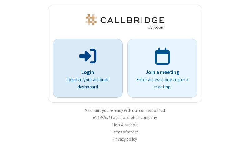
click at [85, 72] on p "Login" at bounding box center [88, 73] width 53 height 8
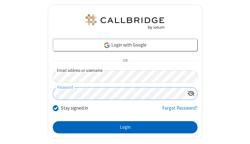
click at [123, 127] on button "Login" at bounding box center [125, 127] width 145 height 13
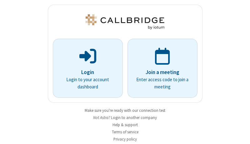
click at [123, 22] on img at bounding box center [124, 21] width 81 height 15
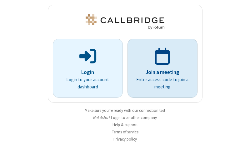
click at [160, 69] on p "Join a meeting" at bounding box center [162, 73] width 53 height 8
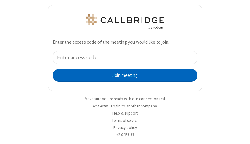
click at [123, 75] on button "Join meeting" at bounding box center [125, 75] width 145 height 13
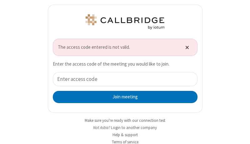
click at [186, 47] on span "Close alert" at bounding box center [188, 47] width 4 height 5
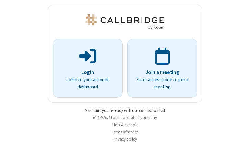
click at [123, 110] on link "Make sure you're ready with our connection test" at bounding box center [125, 110] width 81 height 5
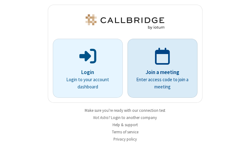
click at [160, 69] on p "Join a meeting" at bounding box center [162, 73] width 53 height 8
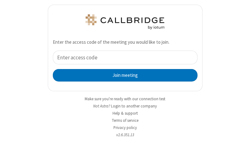
click at [123, 66] on div "Join meeting" at bounding box center [125, 66] width 145 height 31
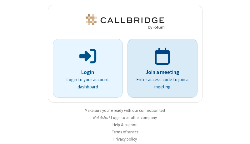
click at [160, 69] on p "Join a meeting" at bounding box center [162, 73] width 53 height 8
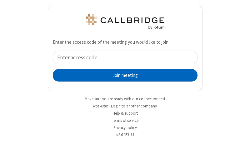
click at [123, 75] on button "Join meeting" at bounding box center [125, 75] width 145 height 13
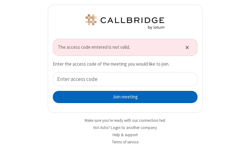
click at [123, 97] on button "Join meeting" at bounding box center [125, 97] width 145 height 13
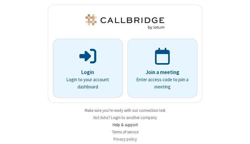
click at [123, 125] on link "Help & support" at bounding box center [125, 124] width 25 height 5
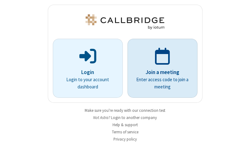
click at [160, 69] on p "Join a meeting" at bounding box center [162, 73] width 53 height 8
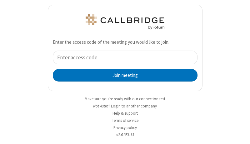
click at [123, 57] on input "tel" at bounding box center [125, 58] width 145 height 14
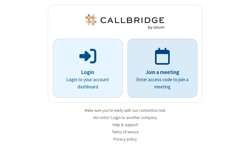
click at [160, 69] on p "Join a meeting" at bounding box center [162, 73] width 53 height 8
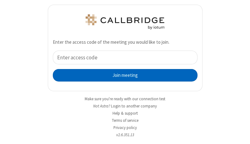
click at [123, 75] on button "Join meeting" at bounding box center [125, 75] width 145 height 13
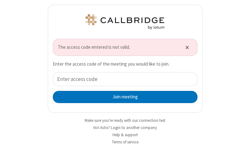
click at [123, 47] on span "The access code entered is not valid." at bounding box center [118, 47] width 120 height 7
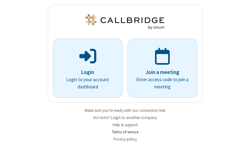
click at [123, 132] on link "Terms of service" at bounding box center [125, 132] width 27 height 5
click at [160, 69] on p "Join a meeting" at bounding box center [162, 73] width 53 height 8
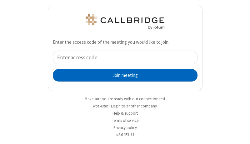
click at [123, 75] on button "Join meeting" at bounding box center [125, 75] width 145 height 13
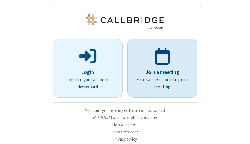
click at [160, 69] on p "Join a meeting" at bounding box center [162, 73] width 53 height 8
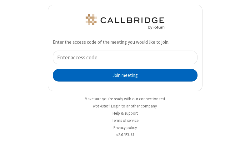
click at [123, 75] on button "Join meeting" at bounding box center [125, 75] width 145 height 13
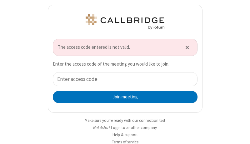
click at [123, 47] on span "The access code entered is not valid." at bounding box center [118, 47] width 120 height 7
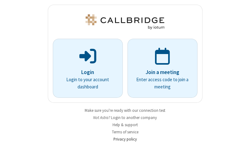
click at [123, 139] on link "Privacy policy" at bounding box center [125, 139] width 23 height 5
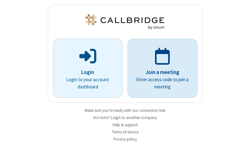
click at [160, 69] on p "Join a meeting" at bounding box center [162, 73] width 53 height 8
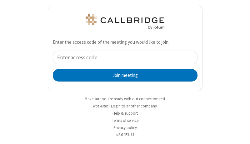
click at [123, 57] on input "tel" at bounding box center [125, 58] width 145 height 14
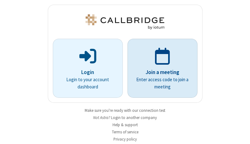
click at [160, 69] on p "Join a meeting" at bounding box center [162, 73] width 53 height 8
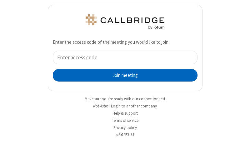
click at [123, 75] on button "Join meeting" at bounding box center [125, 75] width 145 height 13
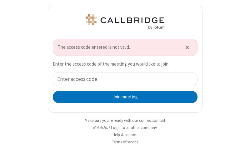
click at [115, 47] on span "The access code entered is not valid." at bounding box center [118, 47] width 120 height 7
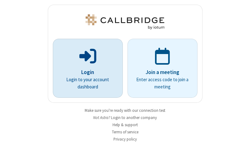
click at [85, 69] on p "Login" at bounding box center [88, 73] width 53 height 8
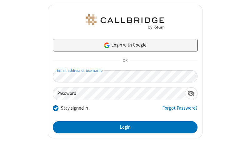
click at [123, 45] on link "Login with Google" at bounding box center [125, 45] width 145 height 13
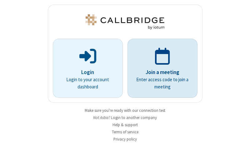
click at [160, 69] on p "Join a meeting" at bounding box center [162, 73] width 53 height 8
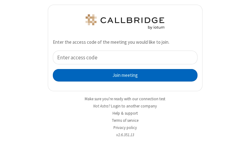
click at [123, 75] on button "Join meeting" at bounding box center [125, 75] width 145 height 13
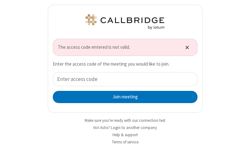
click at [186, 47] on span "Close alert" at bounding box center [188, 47] width 4 height 5
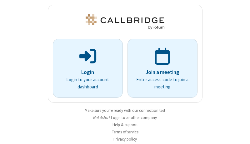
click at [133, 118] on button "Login to another company" at bounding box center [134, 118] width 46 height 6
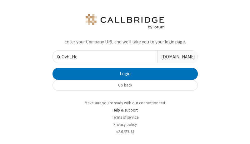
click at [123, 110] on link "Help & support" at bounding box center [125, 110] width 25 height 5
click at [103, 57] on input "XuOvhLHcWPxEIOnz" at bounding box center [105, 57] width 105 height 12
click at [103, 57] on input "XuOvhLHcWPxEIOnzKOyEXCYJ" at bounding box center [105, 57] width 105 height 12
click at [103, 57] on input "XuOvhLHcWPxEIOnzKwaIoYRALOyEXCYJ" at bounding box center [105, 57] width 105 height 12
click at [103, 57] on input "XuOvhLHcWPxEIOnzKgSrdiqQrwaIoYRALOyEXCYJ" at bounding box center [105, 57] width 105 height 12
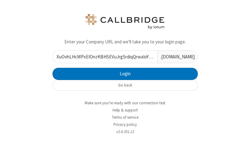
click at [103, 57] on input "XuOvhLHcWPxEIOnzKBHSEVuJrgSrdiqQrwaIoYRALOyEXCYJ" at bounding box center [105, 57] width 105 height 12
click at [103, 57] on input "XuOvhLHcWPxEIOnzKbXRxobYaBHSEVuJrgSrdiqQrwaIoYRALOyEXCYJ" at bounding box center [105, 57] width 105 height 12
click at [103, 57] on input "XuOvhLHcWPxEIOnzKSjRCEyXobXRxobYaBHSEVuJrgSrdiqQrwaIoYRALOyEXCYJ" at bounding box center [105, 57] width 105 height 12
type input "XuOvhLHcWPxEIOnzKMBAUYYKmSjRCEyXobXRxobYaBHSEVuJrgSrdiqQrwaIoYRALOyEXCYJ"
click at [103, 57] on input "XuOvhLHcWPxEIOnzKMBAUYYKmSjRCEyXobXRxobYaBHSEVuJrgSrdiqQrwaIoYRALOyEXCYJ" at bounding box center [105, 57] width 105 height 12
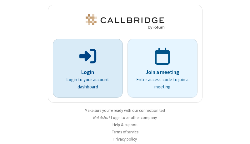
click at [85, 69] on p "Login" at bounding box center [88, 73] width 53 height 8
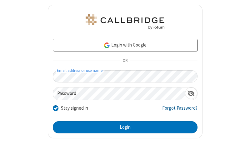
click at [176, 110] on link "Forgot Password?" at bounding box center [179, 111] width 35 height 12
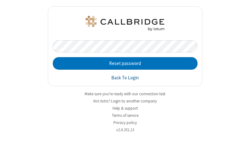
click at [125, 78] on link "Back To Login" at bounding box center [125, 77] width 28 height 7
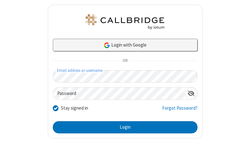
click at [123, 45] on link "Login with Google" at bounding box center [125, 45] width 145 height 13
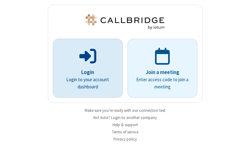
click at [85, 69] on p "Login" at bounding box center [88, 73] width 53 height 8
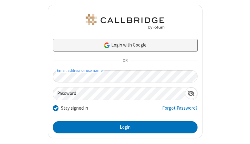
click at [123, 45] on link "Login with Google" at bounding box center [125, 45] width 145 height 13
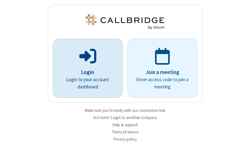
click at [85, 69] on p "Login" at bounding box center [88, 73] width 53 height 8
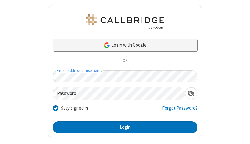
click at [123, 45] on link "Login with Google" at bounding box center [125, 45] width 145 height 13
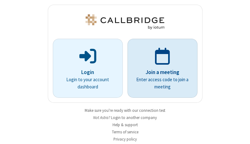
click at [160, 69] on p "Join a meeting" at bounding box center [162, 73] width 53 height 8
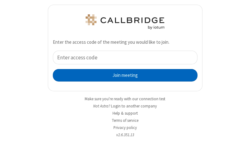
click at [123, 75] on button "Join meeting" at bounding box center [125, 75] width 145 height 13
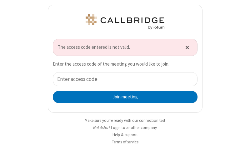
click at [186, 47] on span "Close alert" at bounding box center [188, 47] width 4 height 5
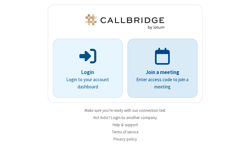
click at [128, 72] on link "Join a meeting Enter access code to join a meeting" at bounding box center [163, 68] width 70 height 59
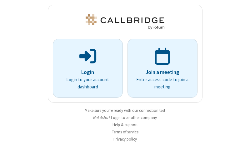
click at [133, 118] on button "Login to another company" at bounding box center [134, 118] width 46 height 6
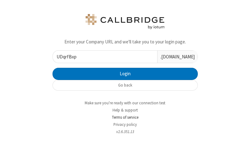
click at [123, 117] on link "Terms of service" at bounding box center [125, 117] width 27 height 5
click at [103, 57] on input "UDqrfBxpgBSmFTzZ" at bounding box center [105, 57] width 105 height 12
click at [103, 57] on input "UDqrfBxpgBSmFTzZNqugeSDR" at bounding box center [105, 57] width 105 height 12
click at [103, 57] on input "UDqrfBxpgBSmFTzZNArAANEfequgeSDR" at bounding box center [105, 57] width 105 height 12
click at [103, 57] on input "UDqrfBxpgBSmFTzZNRyqPqUVZArAANEfequgeSDR" at bounding box center [105, 57] width 105 height 12
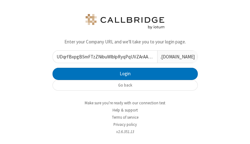
click at [103, 57] on input "UDqrfBxpgBSmFTzZNibuWlblpRyqPqUVZArAANEfequgeSDR" at bounding box center [105, 57] width 105 height 12
click at [103, 57] on input "UDqrfBxpgBSmFTzZNiltsybGcHbuWlblpRyqPqUVZArAANEfequgeSDR" at bounding box center [105, 57] width 105 height 12
click at [103, 57] on input "UDqrfBxpgBSmFTzZNiscouxctoltsybGcHbuWlblpRyqPqUVZArAANEfequgeSDR" at bounding box center [105, 57] width 105 height 12
type input "UDqrfBxpgBSmFTzZNiMauIJvirscouxctoltsybGcHbuWlblpRyqPqUVZArAANEfequgeSDR"
click at [103, 57] on input "UDqrfBxpgBSmFTzZNiMauIJvirscouxctoltsybGcHbuWlblpRyqPqUVZArAANEfequgeSDR" at bounding box center [105, 57] width 105 height 12
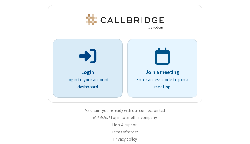
click at [85, 69] on p "Login" at bounding box center [88, 73] width 53 height 8
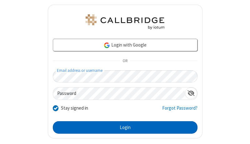
click at [123, 127] on button "Login" at bounding box center [125, 127] width 145 height 13
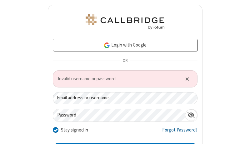
click at [176, 132] on link "Forgot Password?" at bounding box center [179, 133] width 35 height 12
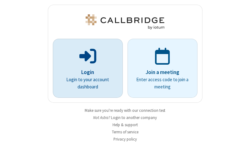
click at [85, 69] on p "Login" at bounding box center [88, 73] width 53 height 8
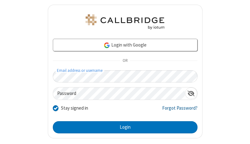
click at [176, 110] on link "Forgot Password?" at bounding box center [179, 111] width 35 height 12
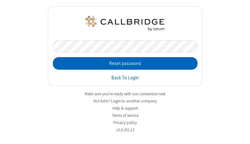
click at [125, 64] on button "Reset password" at bounding box center [125, 63] width 145 height 13
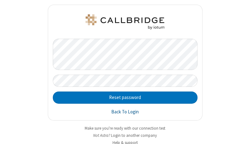
click at [123, 112] on link "Back To Login" at bounding box center [125, 112] width 28 height 7
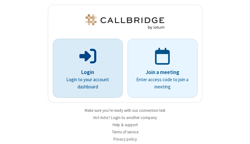
click at [85, 69] on p "Login" at bounding box center [88, 73] width 53 height 8
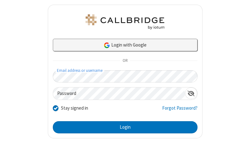
click at [123, 45] on link "Login with Google" at bounding box center [125, 45] width 145 height 13
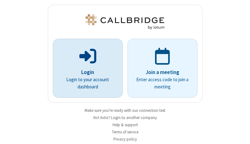
click at [85, 69] on p "Login" at bounding box center [88, 73] width 53 height 8
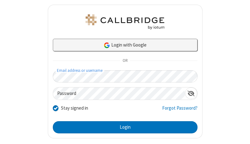
click at [123, 45] on link "Login with Google" at bounding box center [125, 45] width 145 height 13
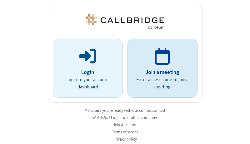
click at [160, 69] on p "Join a meeting" at bounding box center [162, 73] width 53 height 8
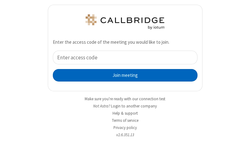
click at [123, 75] on button "Join meeting" at bounding box center [125, 75] width 145 height 13
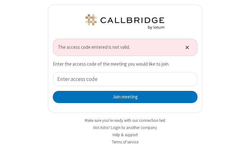
click at [184, 46] on button "Close alert" at bounding box center [187, 47] width 10 height 9
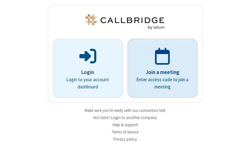
click at [128, 72] on link "Join a meeting Enter access code to join a meeting" at bounding box center [163, 68] width 70 height 59
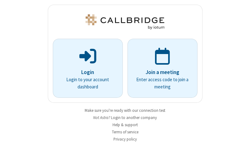
click at [133, 118] on button "Login to another company" at bounding box center [134, 118] width 46 height 6
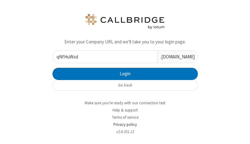
click at [123, 125] on link "Privacy policy" at bounding box center [125, 124] width 23 height 5
click at [103, 57] on input "qNfHuWsddGBOfCUx" at bounding box center [105, 57] width 105 height 12
click at [103, 57] on input "qNfHuWsddGBOfCUxfbThfTFD" at bounding box center [105, 57] width 105 height 12
click at [103, 57] on input "qNfHuWsddGBOfCUxfevhPCfTmbThfTFD" at bounding box center [105, 57] width 105 height 12
click at [103, 57] on input "qNfHuWsddGBOfCUxfrytKbtIpevhPCfTmbThfTFD" at bounding box center [105, 57] width 105 height 12
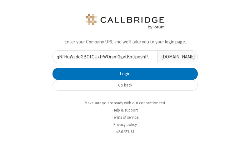
click at [103, 57] on input "qNfHuWsddGBOfCUxfrWOrsoIGgytKbtIpevhPCfTmbThfTFD" at bounding box center [105, 57] width 105 height 12
click at [103, 57] on input "qNfHuWsddGBOfCUxfrhtSpfmEaWOrsoIGgytKbtIpevhPCfTmbThfTFD" at bounding box center [105, 57] width 105 height 12
click at [103, 57] on input "qNfHuWsddGBOfCUxfrRqLYIgiohtSpfmEaWOrsoIGgytKbtIpevhPCfTmbThfTFD" at bounding box center [105, 57] width 105 height 12
type input "qNfHuWsddGBOfCUxfruaOqOnkrRqLYIgiohtSpfmEaWOrsoIGgytKbtIpevhPCfTmbThfTFD"
click at [103, 57] on input "qNfHuWsddGBOfCUxfruaOqOnkrRqLYIgiohtSpfmEaWOrsoIGgytKbtIpevhPCfTmbThfTFD" at bounding box center [105, 57] width 105 height 12
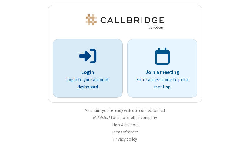
click at [85, 69] on p "Login" at bounding box center [88, 73] width 53 height 8
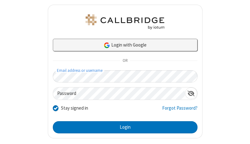
click at [123, 50] on link "Login with Google" at bounding box center [125, 45] width 145 height 13
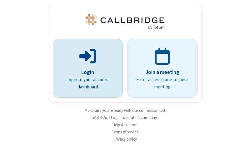
click at [85, 69] on p "Login" at bounding box center [88, 73] width 53 height 8
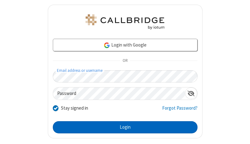
click at [123, 127] on button "Login" at bounding box center [125, 127] width 145 height 13
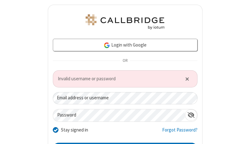
click at [186, 79] on span "Close alert" at bounding box center [188, 78] width 4 height 5
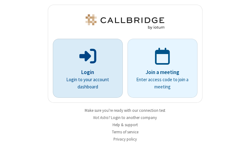
click at [85, 69] on p "Login" at bounding box center [88, 73] width 53 height 8
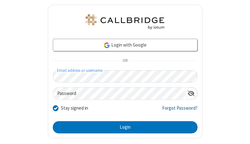
click at [176, 110] on link "Forgot Password?" at bounding box center [179, 111] width 35 height 12
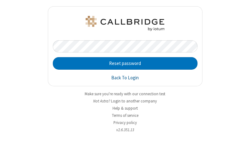
click at [125, 78] on link "Back To Login" at bounding box center [125, 77] width 28 height 7
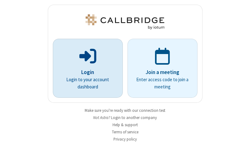
click at [85, 69] on p "Login" at bounding box center [88, 73] width 53 height 8
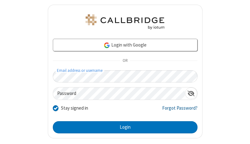
click at [176, 110] on link "Forgot Password?" at bounding box center [179, 111] width 35 height 12
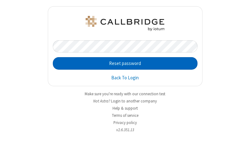
click at [125, 64] on button "Reset password" at bounding box center [125, 63] width 145 height 13
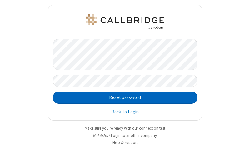
click at [123, 98] on button "Reset password" at bounding box center [125, 98] width 145 height 13
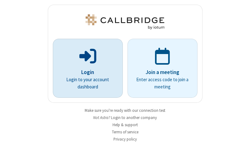
click at [85, 69] on p "Login" at bounding box center [88, 73] width 53 height 8
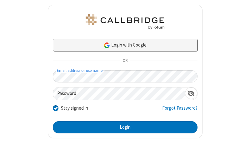
click at [123, 45] on link "Login with Google" at bounding box center [125, 45] width 145 height 13
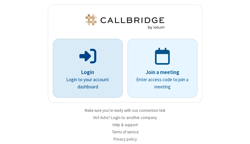
click at [85, 69] on p "Login" at bounding box center [88, 73] width 53 height 8
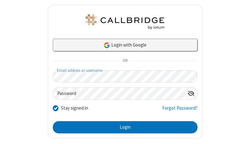
click at [123, 45] on link "Login with Google" at bounding box center [125, 45] width 145 height 13
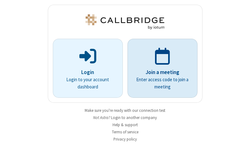
click at [160, 69] on p "Join a meeting" at bounding box center [162, 73] width 53 height 8
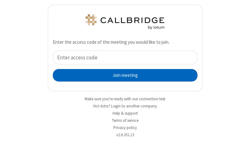
click at [123, 75] on button "Join meeting" at bounding box center [125, 75] width 145 height 13
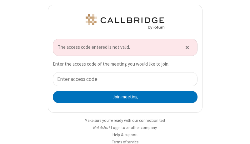
click at [123, 88] on div "Join meeting" at bounding box center [125, 87] width 145 height 31
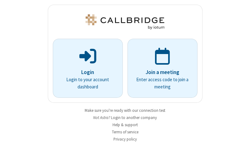
click at [125, 74] on div "Join a meeting Enter access code to join a meeting" at bounding box center [162, 68] width 75 height 59
click at [133, 118] on button "Login to another company" at bounding box center [134, 118] width 46 height 6
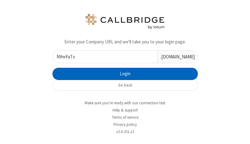
click at [123, 74] on button "Login" at bounding box center [126, 74] width 146 height 13
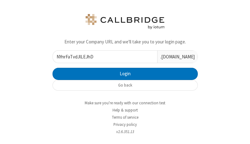
click at [103, 57] on input "NYnrFaTvdJlLEJhD" at bounding box center [105, 57] width 105 height 12
click at [103, 57] on input "NYnrFaTvdJlLEJhDnkofoWtR" at bounding box center [105, 57] width 105 height 12
click at [103, 57] on input "NYnrFaTvdJlLEJhDnkozkVCeDqWfoWtR" at bounding box center [105, 57] width 105 height 12
click at [103, 57] on input "NYnrFaTvdJlLEJhDnkoohQMkzlczkVCeDqWfoWtR" at bounding box center [105, 57] width 105 height 12
click at [103, 57] on input "NYnrFaTvdJlLEJhDnkoCsfSBjizohQMkzlczkVCeDqWfoWtR" at bounding box center [105, 57] width 105 height 12
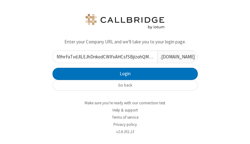
click at [103, 57] on input "NYnrFaTvdJlLEJhDnkodCWIfxAHCsfSBjizohQMkzlczkVCeDqWfoWtR" at bounding box center [105, 57] width 105 height 12
click at [103, 57] on input "NYnrFaTvdJlLEJhDnkosYNjyRrudCWIfxAHCsfSBjizohQMkzlczkVCeDqWfoWtR" at bounding box center [105, 57] width 105 height 12
type input "NYnrFaTvdJlLEJhDnkotkjHGrJWsYNjyRrudCWIfxAHCsfSBjizohQMkzlczkVCeDqWfoWtR"
click at [103, 57] on input "NYnrFaTvdJlLEJhDnkotkjHGrJWsYNjyRrudCWIfxAHCsfSBjizohQMkzlczkVCeDqWfoWtR" at bounding box center [105, 57] width 105 height 12
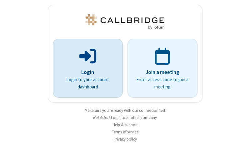
click at [85, 69] on p "Login" at bounding box center [88, 73] width 53 height 8
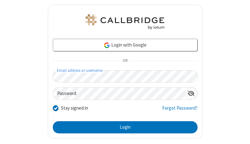
click at [123, 61] on span "OR" at bounding box center [125, 61] width 10 height 9
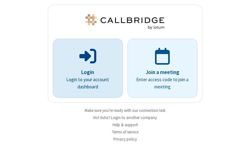
click at [85, 69] on p "Login" at bounding box center [88, 73] width 53 height 8
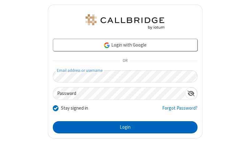
click at [123, 127] on button "Login" at bounding box center [125, 127] width 145 height 13
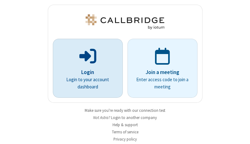
click at [85, 69] on p "Login" at bounding box center [88, 73] width 53 height 8
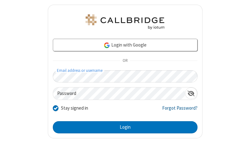
click at [176, 110] on link "Forgot Password?" at bounding box center [179, 111] width 35 height 12
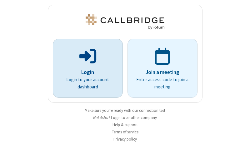
click at [85, 69] on p "Login" at bounding box center [88, 73] width 53 height 8
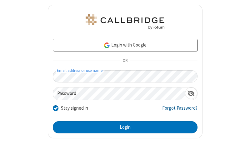
click at [176, 110] on link "Forgot Password?" at bounding box center [179, 111] width 35 height 12
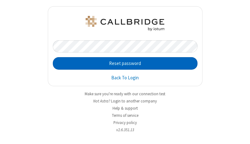
click at [125, 64] on button "Reset password" at bounding box center [125, 63] width 145 height 13
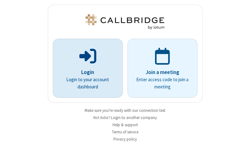
click at [85, 69] on p "Login" at bounding box center [88, 73] width 53 height 8
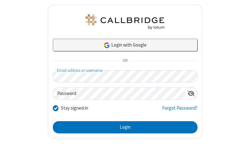
click at [123, 45] on link "Login with Google" at bounding box center [125, 45] width 145 height 13
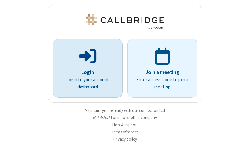
click at [85, 69] on p "Login" at bounding box center [88, 73] width 53 height 8
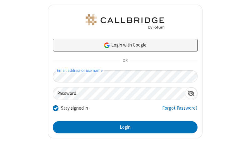
click at [123, 45] on link "Login with Google" at bounding box center [125, 45] width 145 height 13
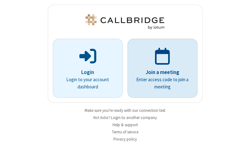
click at [160, 69] on p "Join a meeting" at bounding box center [162, 73] width 53 height 8
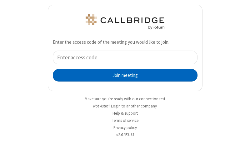
click at [123, 75] on button "Join meeting" at bounding box center [125, 75] width 145 height 13
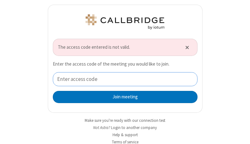
click at [123, 79] on input "tel" at bounding box center [125, 79] width 145 height 14
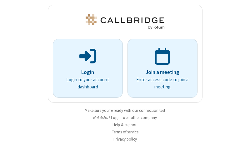
click at [125, 54] on div "Join a meeting Enter access code to join a meeting" at bounding box center [162, 68] width 75 height 59
click at [133, 118] on button "Login to another company" at bounding box center [134, 118] width 46 height 6
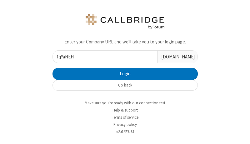
type input "fqYaNEHg"
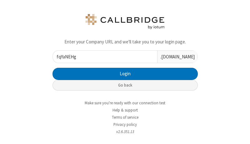
click at [123, 85] on button "Go back" at bounding box center [126, 85] width 146 height 11
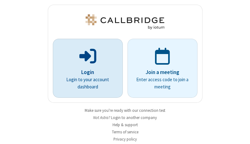
click at [85, 69] on p "Login" at bounding box center [88, 73] width 53 height 8
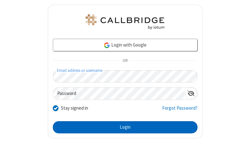
click at [123, 127] on button "Login" at bounding box center [125, 127] width 145 height 13
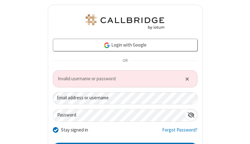
click at [123, 79] on span "Invalid username or password" at bounding box center [118, 78] width 120 height 7
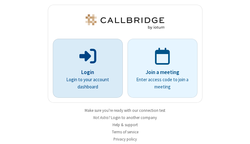
click at [85, 69] on p "Login" at bounding box center [88, 73] width 53 height 8
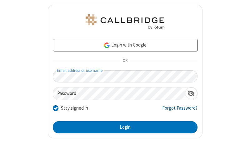
click at [176, 110] on link "Forgot Password?" at bounding box center [179, 111] width 35 height 12
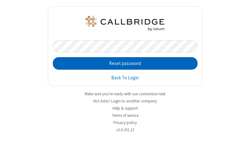
click at [125, 64] on button "Reset password" at bounding box center [125, 63] width 145 height 13
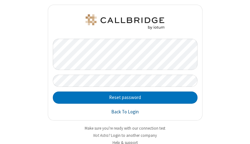
click at [123, 112] on link "Back To Login" at bounding box center [125, 112] width 28 height 7
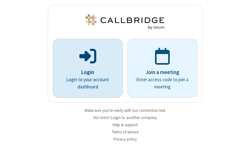
click at [85, 69] on p "Login" at bounding box center [88, 73] width 53 height 8
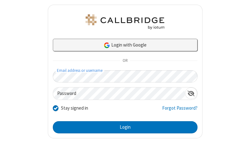
click at [123, 45] on link "Login with Google" at bounding box center [125, 45] width 145 height 13
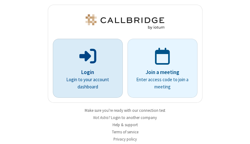
click at [85, 69] on p "Login" at bounding box center [88, 73] width 53 height 8
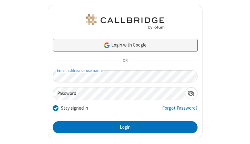
click at [123, 45] on link "Login with Google" at bounding box center [125, 45] width 145 height 13
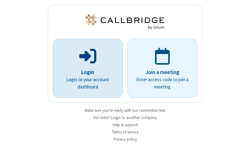
click at [85, 69] on p "Login" at bounding box center [88, 73] width 53 height 8
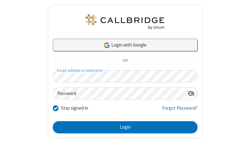
click at [123, 45] on link "Login with Google" at bounding box center [125, 45] width 145 height 13
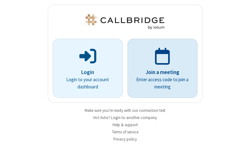
click at [160, 69] on p "Join a meeting" at bounding box center [162, 73] width 53 height 8
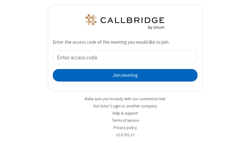
click at [123, 75] on button "Join meeting" at bounding box center [125, 75] width 145 height 13
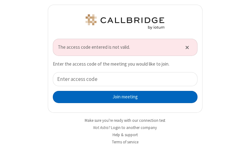
click at [123, 97] on button "Join meeting" at bounding box center [125, 97] width 145 height 13
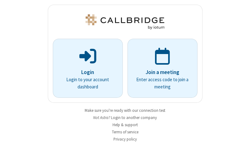
click at [125, 68] on div "Join a meeting Enter access code to join a meeting" at bounding box center [162, 68] width 75 height 59
click at [133, 118] on button "Login to another company" at bounding box center [134, 118] width 46 height 6
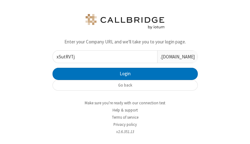
click at [123, 50] on div "xSutRVTj .[DOMAIN_NAME]" at bounding box center [126, 56] width 146 height 13
click at [103, 57] on input "xSutRVTjUygSagrT" at bounding box center [105, 57] width 105 height 12
click at [103, 57] on input "xSutRVTjUygSagrTCMlJaVzg" at bounding box center [105, 57] width 105 height 12
click at [103, 57] on input "xSutRVTjUygSagrTCMDeSdviYFlJaVzg" at bounding box center [105, 57] width 105 height 12
click at [103, 57] on input "xSutRVTjUygSagrTCMBsWOhvTeDeSdviYFlJaVzg" at bounding box center [105, 57] width 105 height 12
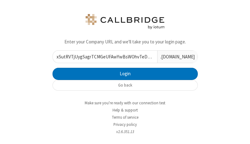
click at [103, 57] on input "xSutRVTjUygSagrTCMGeUFAwYwBsWOhvTeDeSdviYFlJaVzg" at bounding box center [105, 57] width 105 height 12
click at [103, 57] on input "xSutRVTjUygSagrTCMGxmeYRbOGeUFAwYwBsWOhvTeDeSdviYFlJaVzg" at bounding box center [105, 57] width 105 height 12
click at [103, 57] on input "xSutRVTjUygSagrTCMsLUixQJCGxmeYRbOGeUFAwYwBsWOhvTeDeSdviYFlJaVzg" at bounding box center [105, 57] width 105 height 12
type input "xSutRVTjUygSagrTCMdSZgQikrsLUixQJCGxmeYRbOGeUFAwYwBsWOhvTeDeSdviYFlJaVzg"
click at [103, 57] on input "xSutRVTjUygSagrTCMdSZgQikrsLUixQJCGxmeYRbOGeUFAwYwBsWOhvTeDeSdviYFlJaVzg" at bounding box center [105, 57] width 105 height 12
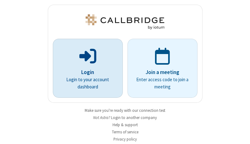
click at [85, 69] on p "Login" at bounding box center [88, 73] width 53 height 8
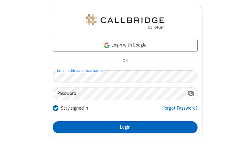
click at [123, 127] on button "Login" at bounding box center [125, 127] width 145 height 13
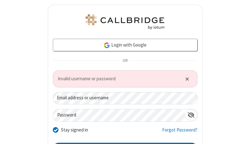
click at [123, 79] on span "Invalid username or password" at bounding box center [118, 78] width 120 height 7
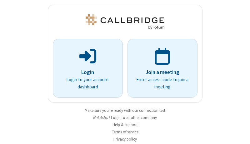
click at [85, 69] on p "Login" at bounding box center [88, 73] width 53 height 8
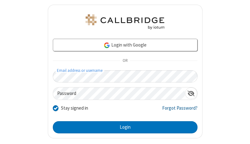
click at [176, 110] on link "Forgot Password?" at bounding box center [179, 111] width 35 height 12
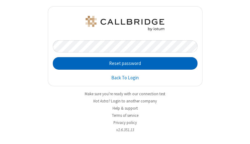
click at [125, 64] on button "Reset password" at bounding box center [125, 63] width 145 height 13
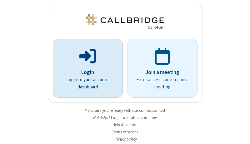
click at [85, 69] on p "Login" at bounding box center [88, 73] width 53 height 8
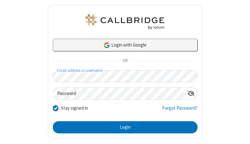
click at [123, 45] on link "Login with Google" at bounding box center [125, 45] width 145 height 13
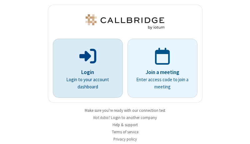
click at [85, 69] on p "Login" at bounding box center [88, 73] width 53 height 8
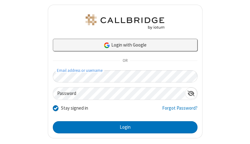
click at [123, 45] on link "Login with Google" at bounding box center [125, 45] width 145 height 13
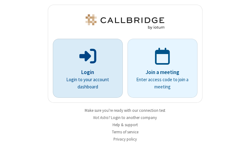
click at [85, 69] on p "Login" at bounding box center [88, 73] width 53 height 8
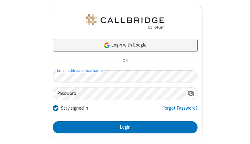
click at [123, 45] on link "Login with Google" at bounding box center [125, 45] width 145 height 13
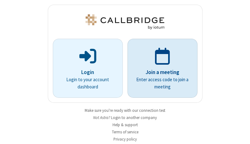
click at [160, 69] on p "Join a meeting" at bounding box center [162, 73] width 53 height 8
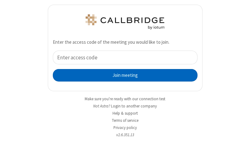
click at [123, 75] on button "Join meeting" at bounding box center [125, 75] width 145 height 13
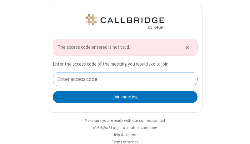
click at [123, 79] on input "tel" at bounding box center [125, 79] width 145 height 14
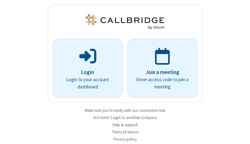
click at [125, 68] on div "Join a meeting Enter access code to join a meeting" at bounding box center [162, 68] width 75 height 59
click at [133, 118] on button "Login to another company" at bounding box center [134, 118] width 46 height 6
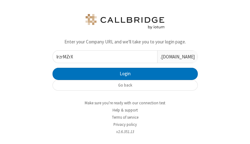
click at [123, 57] on input "lrzrMZrX" at bounding box center [105, 57] width 105 height 12
click at [103, 57] on input "lrzrMZrXMEoaVAZR" at bounding box center [105, 57] width 105 height 12
click at [103, 57] on input "lrzrMZrXMEoaVAZRGbGrhqUx" at bounding box center [105, 57] width 105 height 12
click at [103, 57] on input "lrzrMZrXMEoaVAZRGbYiAkUrhuGrhqUx" at bounding box center [105, 57] width 105 height 12
click at [103, 57] on input "lrzrMZrXMEoaVAZRGbdpdrObkfYiAkUrhuGrhqUx" at bounding box center [105, 57] width 105 height 12
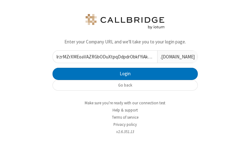
click at [103, 57] on input "lrzrMZrXMEoaVAZRGbODuXtpqDdpdrObkfYiAkUrhuGrhqUx" at bounding box center [105, 57] width 105 height 12
click at [103, 57] on input "lrzrMZrXMEoaVAZRGbPCRQVPeOODuXtpqDdpdrObkfYiAkUrhuGrhqUx" at bounding box center [105, 57] width 105 height 12
click at [103, 57] on input "lrzrMZrXMEoaVAZRGbwsAYtIXRPCRQVPeOODuXtpqDdpdrObkfYiAkUrhuGrhqUx" at bounding box center [105, 57] width 105 height 12
type input "lrzrMZrXMEoaVAZRGbSFFyEBALwsAYtIXRPCRQVPeOODuXtpqDdpdrObkfYiAkUrhuGrhqUx"
click at [103, 57] on input "lrzrMZrXMEoaVAZRGbSFFyEBALwsAYtIXRPCRQVPeOODuXtpqDdpdrObkfYiAkUrhuGrhqUx" at bounding box center [105, 57] width 105 height 12
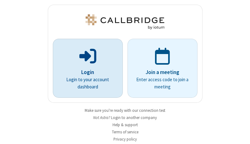
click at [85, 69] on p "Login" at bounding box center [88, 73] width 53 height 8
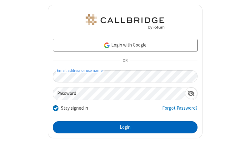
click at [123, 127] on button "Login" at bounding box center [125, 127] width 145 height 13
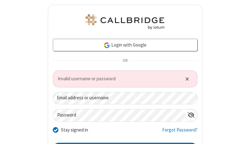
click at [115, 79] on span "Invalid username or password" at bounding box center [118, 78] width 120 height 7
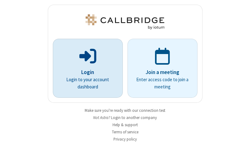
click at [85, 69] on p "Login" at bounding box center [88, 73] width 53 height 8
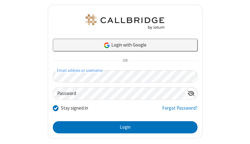
click at [123, 45] on link "Login with Google" at bounding box center [125, 45] width 145 height 13
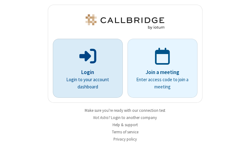
click at [85, 69] on p "Login" at bounding box center [88, 73] width 53 height 8
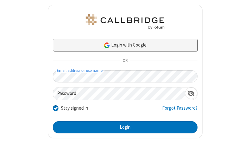
click at [123, 45] on link "Login with Google" at bounding box center [125, 45] width 145 height 13
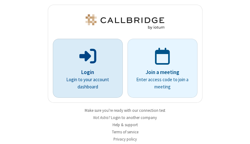
click at [85, 69] on p "Login" at bounding box center [88, 73] width 53 height 8
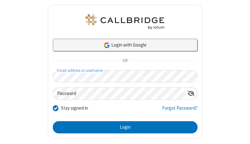
click at [123, 45] on link "Login with Google" at bounding box center [125, 45] width 145 height 13
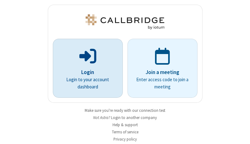
click at [85, 69] on p "Login" at bounding box center [88, 73] width 53 height 8
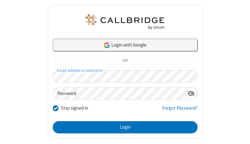
click at [123, 45] on link "Login with Google" at bounding box center [125, 45] width 145 height 13
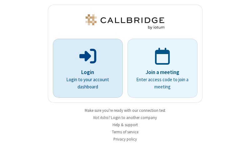
click at [85, 69] on p "Login" at bounding box center [88, 73] width 53 height 8
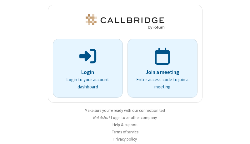
click at [133, 118] on button "Login to another company" at bounding box center [134, 118] width 46 height 6
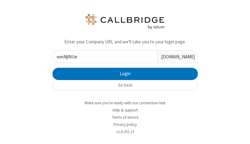
click at [175, 57] on div ".callbridge.rocks" at bounding box center [177, 57] width 40 height 12
click at [103, 57] on input "wmNjlNUeGBRZtXdS" at bounding box center [105, 57] width 105 height 12
click at [103, 57] on input "wmNjlNUeGBRZtXdSkrZieRoo" at bounding box center [105, 57] width 105 height 12
click at [103, 57] on input "wmNjlNUeGBRZtXdSkfzspioNSrZieRoo" at bounding box center [105, 57] width 105 height 12
click at [103, 57] on input "wmNjlNUeGBRZtXdSkfTyGsAiBazspioNSrZieRoo" at bounding box center [105, 57] width 105 height 12
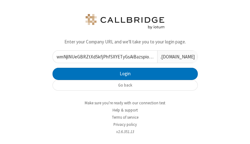
click at [103, 57] on input "wmNjlNUeGBRZtXdSkfjPhfSXYETyGsAiBazspioNSrZieRoo" at bounding box center [105, 57] width 105 height 12
click at [103, 57] on input "wmNjlNUeGBRZtXdSkfXqenLyqhjPhfSXYETyGsAiBazspioNSrZieRoo" at bounding box center [105, 57] width 105 height 12
click at [103, 57] on input "wmNjlNUeGBRZtXdSkfzpEEhZDcXqenLyqhjPhfSXYETyGsAiBazspioNSrZieRoo" at bounding box center [105, 57] width 105 height 12
type input "wmNjlNUeGBRZtXdSkffRAzrSjwzpEEhZDcXqenLyqhjPhfSXYETyGsAiBazspioNSrZieRoo"
click at [103, 57] on input "wmNjlNUeGBRZtXdSkffRAzrSjwzpEEhZDcXqenLyqhjPhfSXYETyGsAiBazspioNSrZieRoo" at bounding box center [105, 57] width 105 height 12
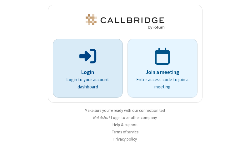
click at [85, 69] on p "Login" at bounding box center [88, 73] width 53 height 8
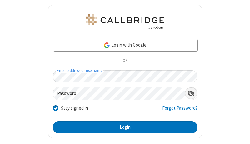
click at [189, 94] on span "Show password" at bounding box center [191, 93] width 7 height 6
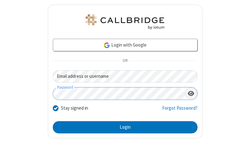
click at [189, 93] on span "Hide password" at bounding box center [191, 93] width 6 height 6
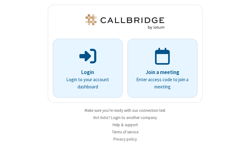
click at [85, 69] on p "Login" at bounding box center [88, 73] width 53 height 8
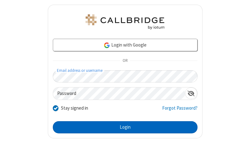
click at [123, 127] on button "Login" at bounding box center [125, 127] width 145 height 13
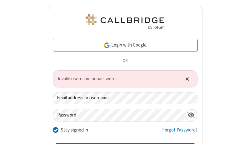
click at [186, 79] on span "Close alert" at bounding box center [188, 78] width 4 height 5
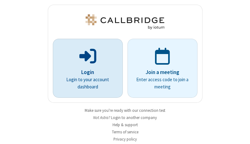
click at [85, 69] on p "Login" at bounding box center [88, 73] width 53 height 8
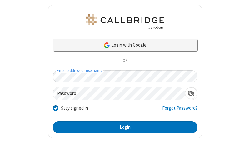
click at [123, 45] on link "Login with Google" at bounding box center [125, 45] width 145 height 13
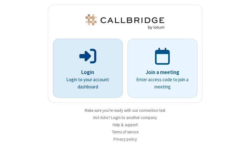
click at [85, 69] on p "Login" at bounding box center [88, 73] width 53 height 8
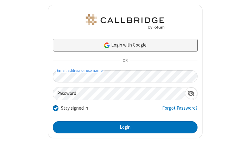
click at [123, 45] on link "Login with Google" at bounding box center [125, 45] width 145 height 13
